Goal: Entertainment & Leisure: Consume media (video, audio)

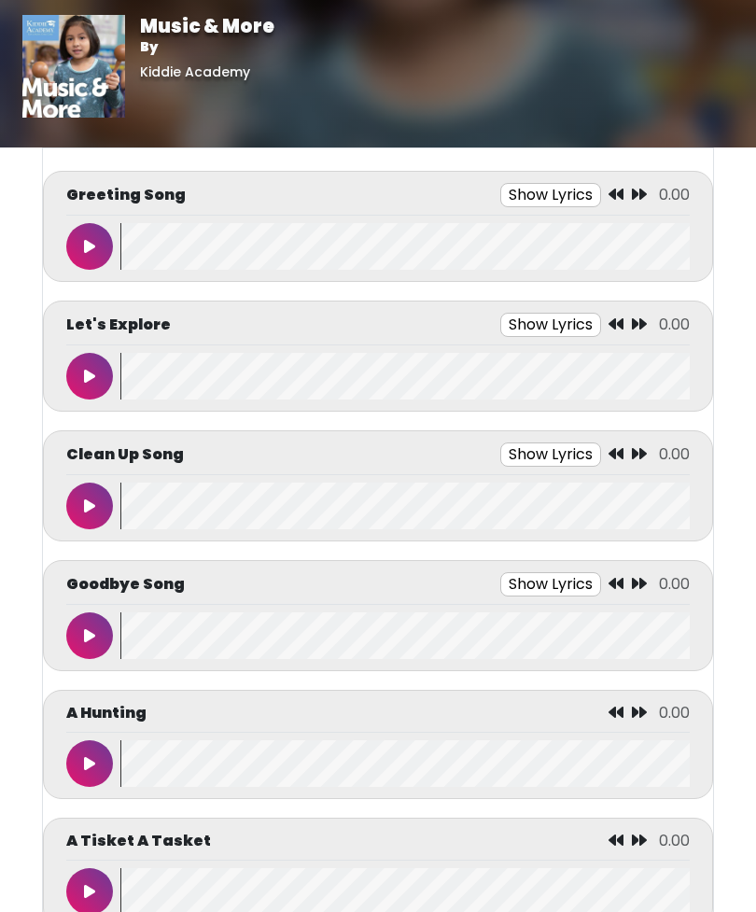
click at [557, 192] on button "Show Lyrics" at bounding box center [551, 195] width 101 height 24
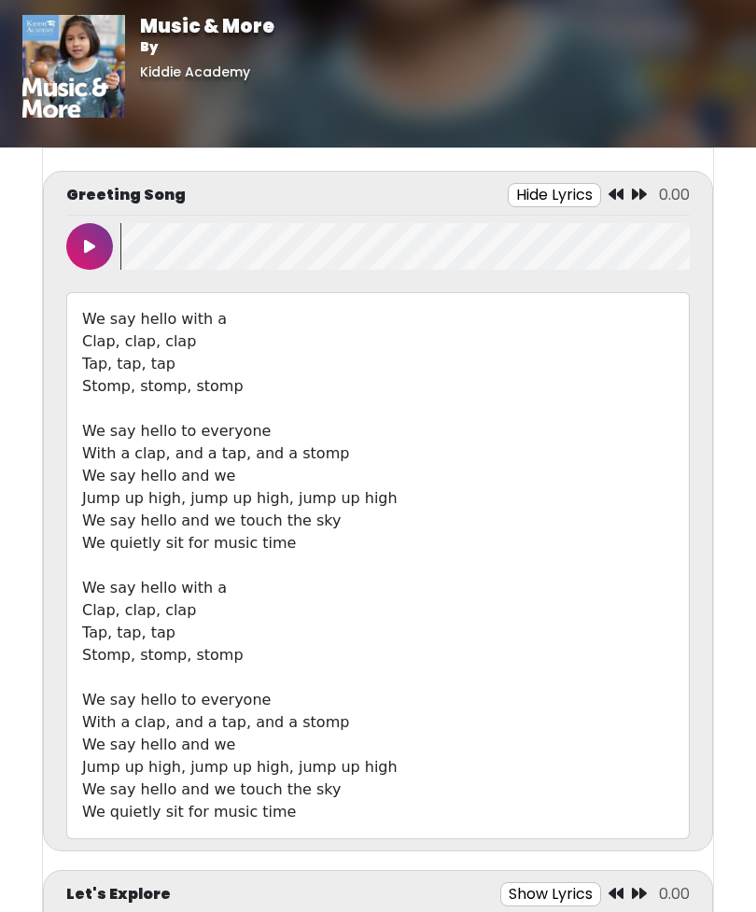
click at [577, 192] on button "Hide Lyrics" at bounding box center [554, 195] width 93 height 24
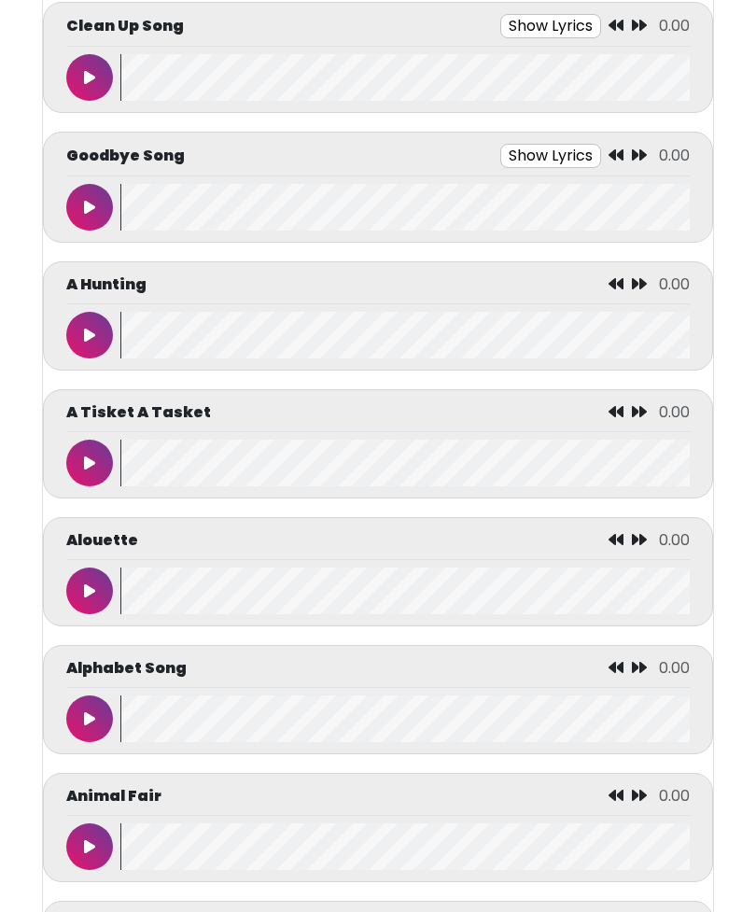
scroll to position [436, 0]
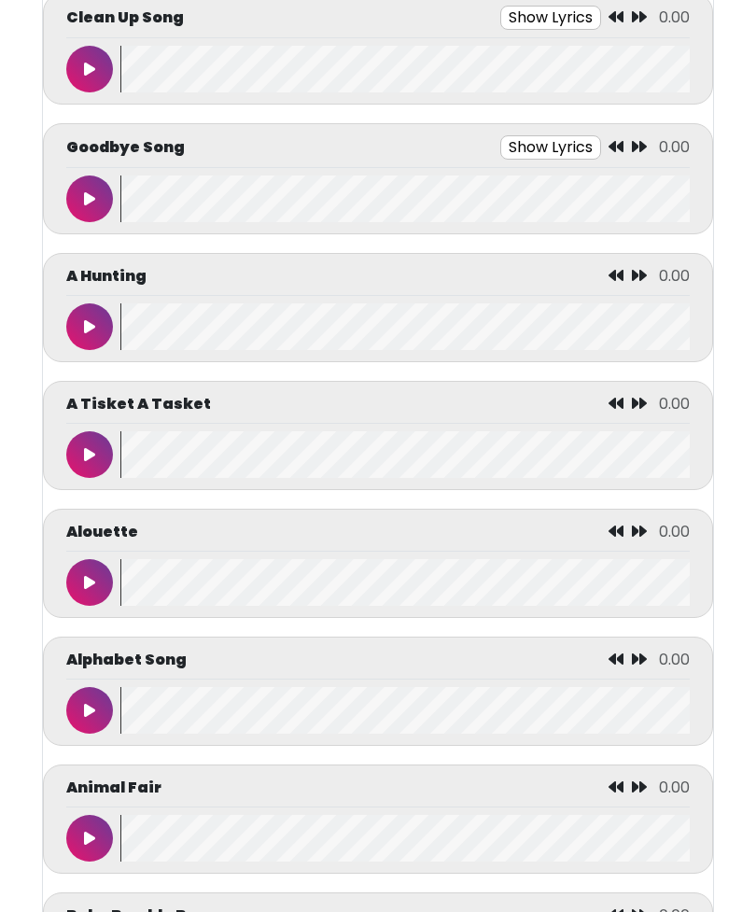
click at [83, 728] on button at bounding box center [89, 711] width 47 height 47
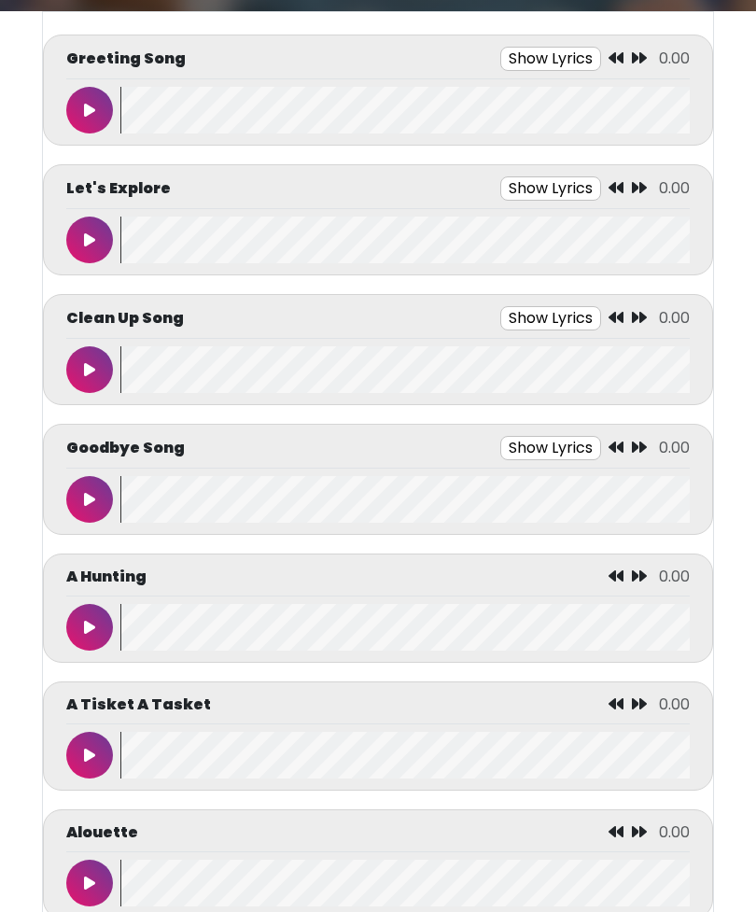
scroll to position [132, 0]
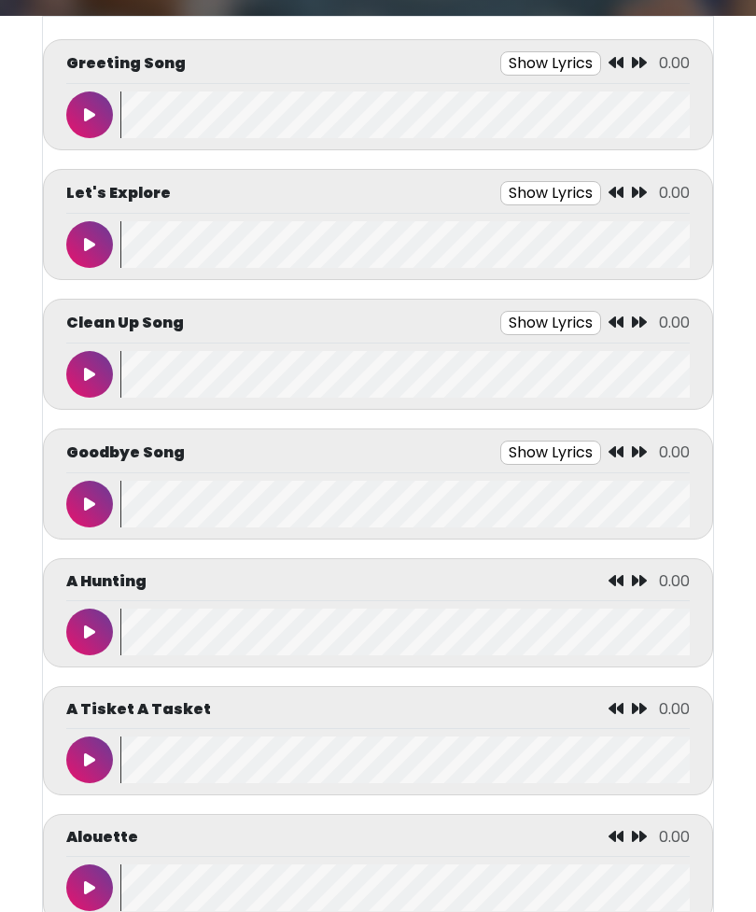
click at [566, 65] on button "Show Lyrics" at bounding box center [551, 63] width 101 height 24
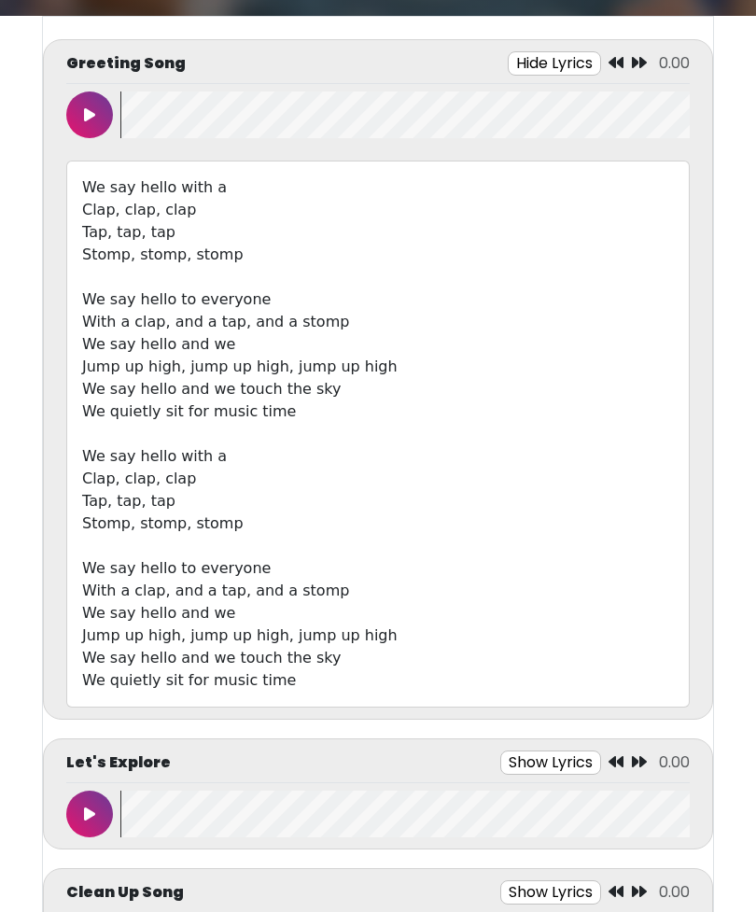
click at [574, 58] on button "Hide Lyrics" at bounding box center [554, 63] width 93 height 24
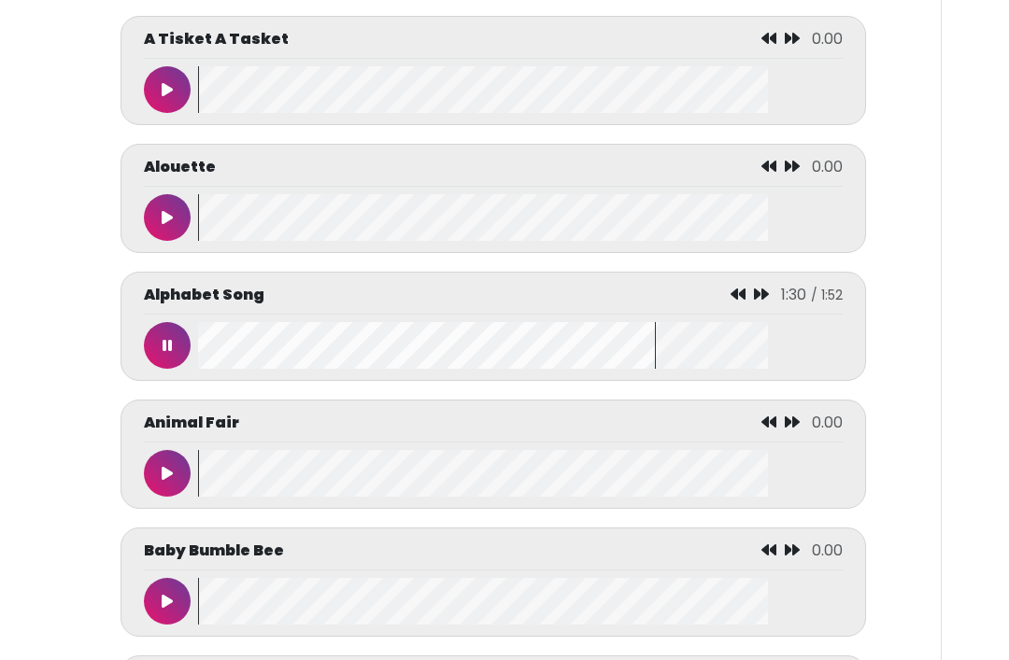
scroll to position [0, 11]
click at [238, 361] on wave at bounding box center [520, 345] width 644 height 47
click at [190, 355] on button at bounding box center [167, 345] width 47 height 47
click at [199, 350] on wave at bounding box center [520, 345] width 644 height 47
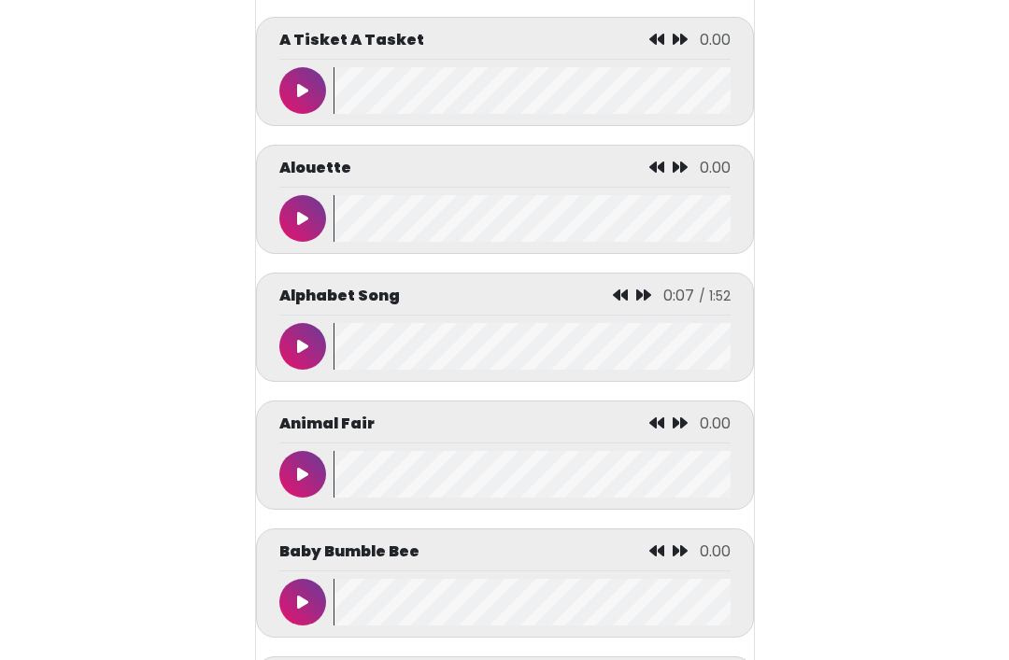
scroll to position [0, 0]
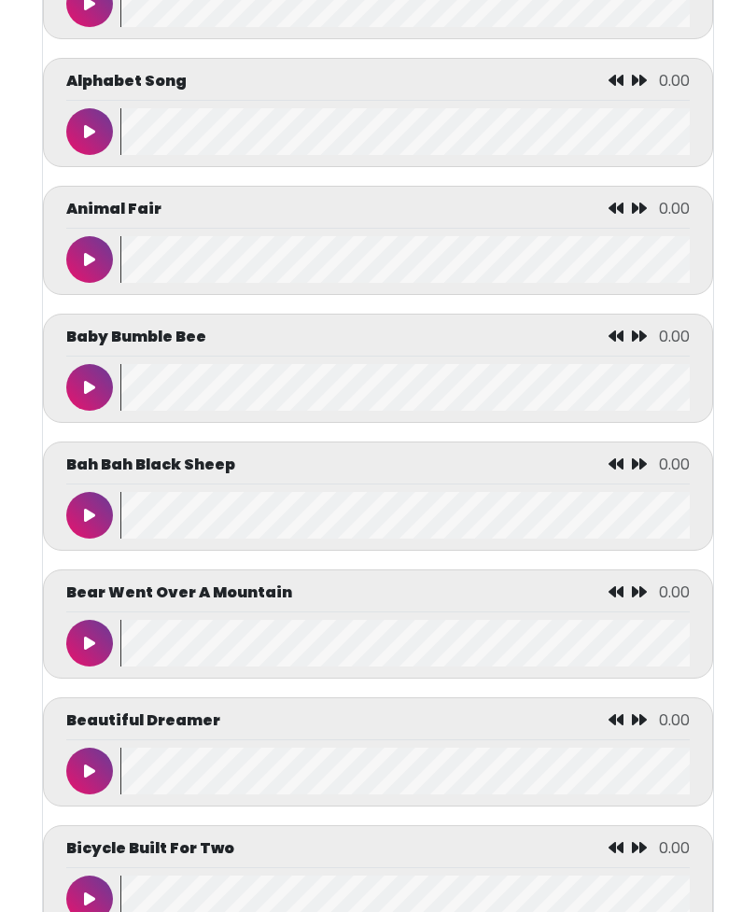
scroll to position [1021, 0]
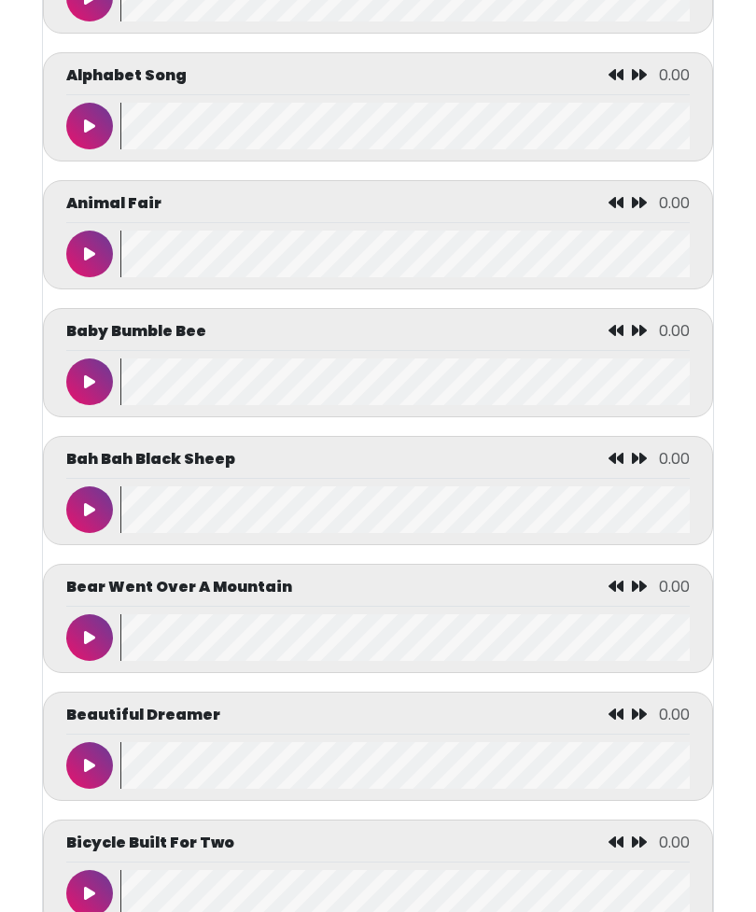
click at [78, 148] on button at bounding box center [89, 127] width 47 height 47
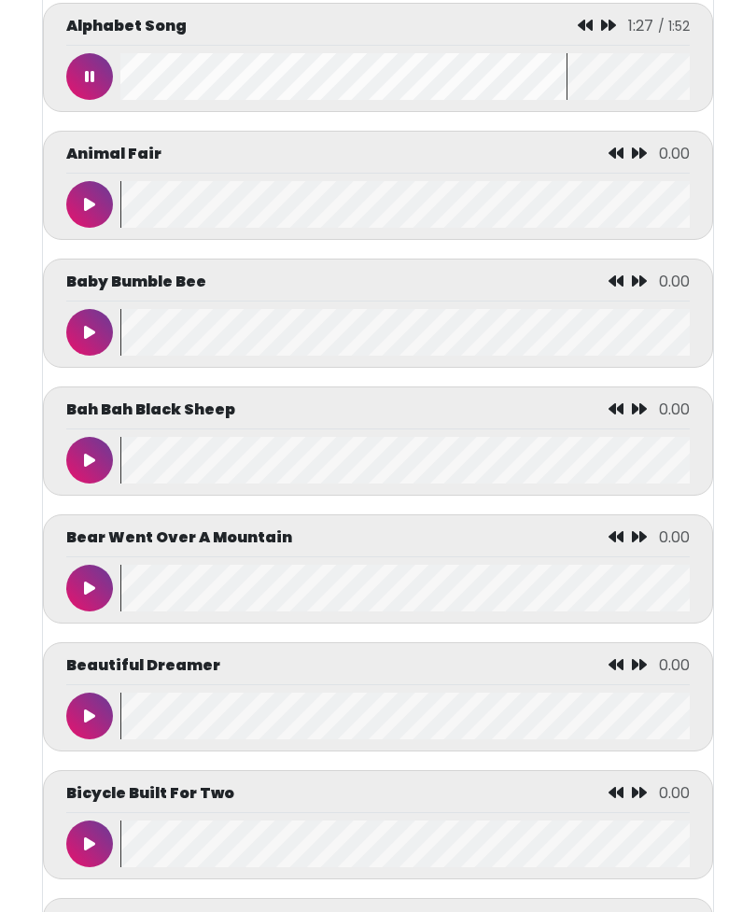
scroll to position [1054, 0]
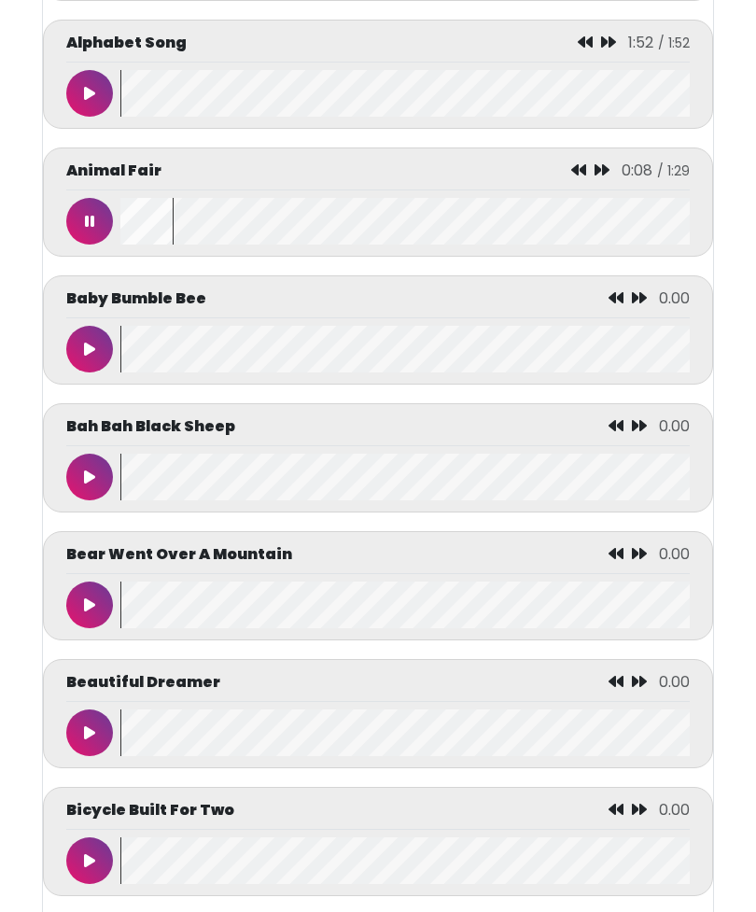
click at [89, 218] on button at bounding box center [89, 221] width 47 height 47
click at [143, 211] on wave at bounding box center [405, 221] width 570 height 47
click at [140, 222] on wave at bounding box center [405, 221] width 570 height 47
